Goal: Communication & Community: Ask a question

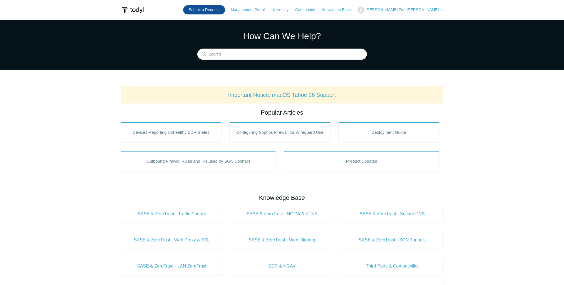
click at [225, 10] on link "Submit a Request" at bounding box center [204, 9] width 42 height 9
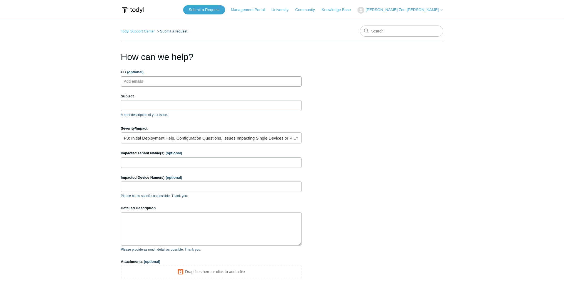
click at [163, 80] on ul "Add emails" at bounding box center [211, 81] width 181 height 10
type input "kevin@kditservices.com"
click at [143, 102] on input "Subject" at bounding box center [211, 105] width 181 height 11
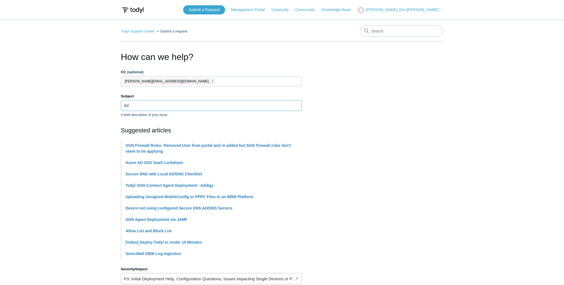
type input "A"
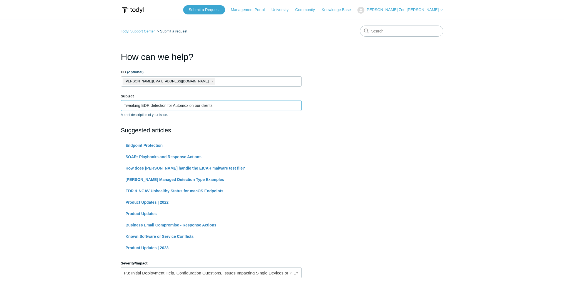
type input "Tweaking EDR detection for Automox on our clients"
click at [99, 107] on main "Todyl Support Center Submit a request How can we help? CC (optional) kevin@kdit…" at bounding box center [282, 231] width 564 height 422
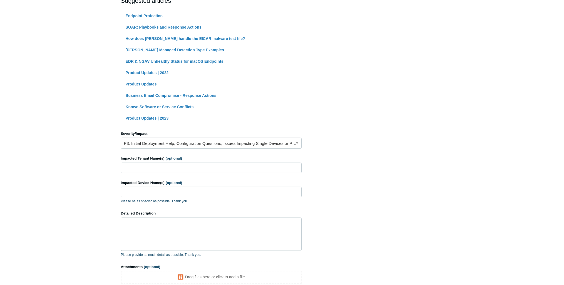
scroll to position [156, 0]
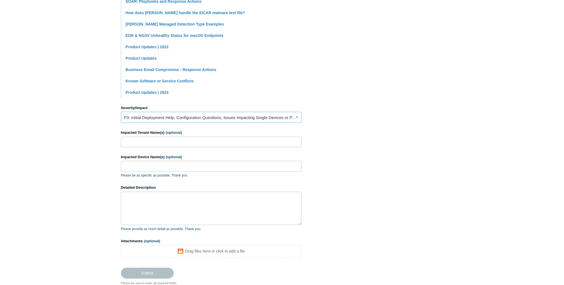
click at [151, 119] on link "P3: Initial Deployment Help, Configuration Questions, Issues Impacting Single D…" at bounding box center [211, 117] width 181 height 11
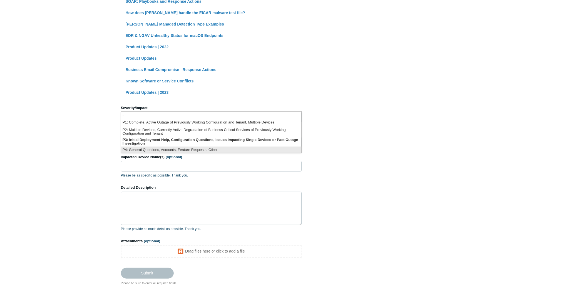
scroll to position [1, 0]
click at [165, 146] on li "P4: General Questions, Accounts, Feature Requests, Other" at bounding box center [211, 150] width 180 height 8
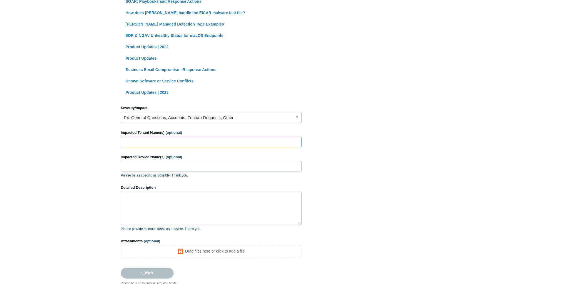
click at [178, 138] on input "Impacted Tenant Name(s) (optional)" at bounding box center [211, 142] width 181 height 11
click at [212, 142] on input "Impacted Tenant Name(s) (optional)" at bounding box center [211, 142] width 181 height 11
type input "multiple : DAUM, SonFarrel, MDR POMG"
click at [145, 170] on input "Impacted Device Name(s) (optional)" at bounding box center [211, 166] width 181 height 11
type input "Example is; SON-DATA2"
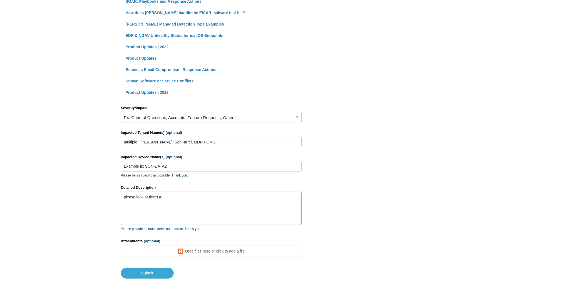
paste textarea "0130227066818283"
click at [206, 197] on textarea "please look at alert #: 0130227066818283" at bounding box center [211, 208] width 181 height 33
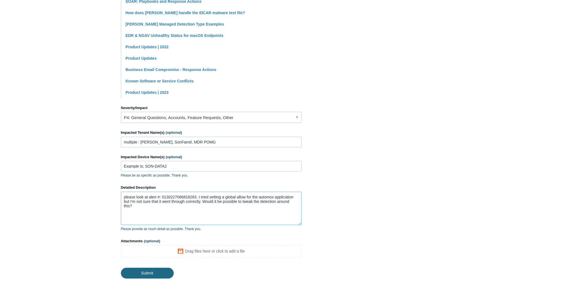
type textarea "please look at alert #: 0130227066818283. I tried setting a global allow for th…"
click at [160, 274] on input "Submit" at bounding box center [147, 273] width 53 height 11
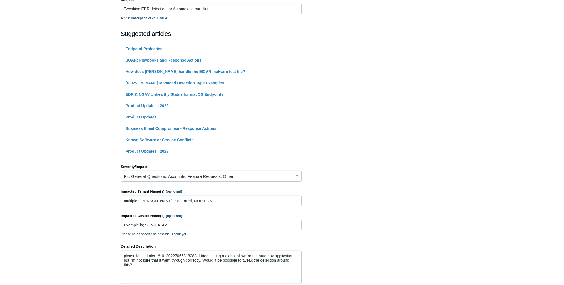
scroll to position [0, 0]
